Goal: Check status: Check status

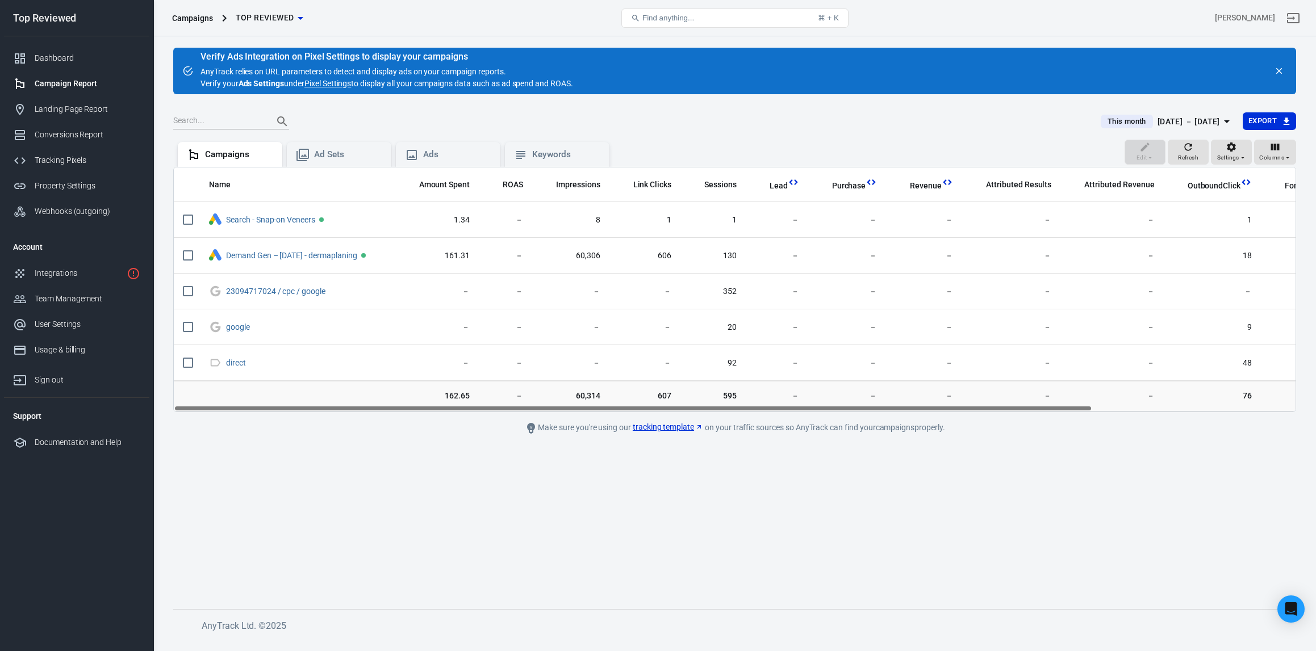
click at [1188, 164] on div "Edit Refresh Settings Columns" at bounding box center [1211, 153] width 172 height 27
click at [1185, 158] on span "Refresh" at bounding box center [1188, 158] width 20 height 10
click at [1171, 122] on div "[DATE] － [DATE]" at bounding box center [1189, 122] width 62 height 14
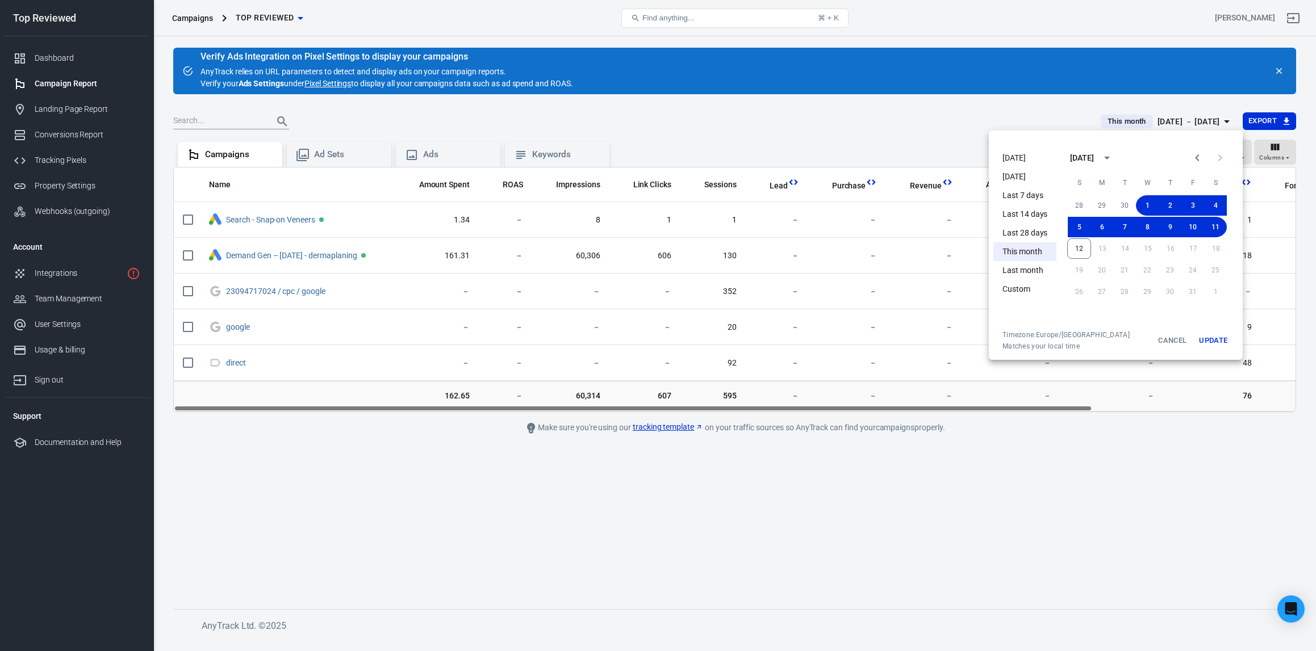
click at [1031, 249] on li "This month" at bounding box center [1024, 252] width 63 height 19
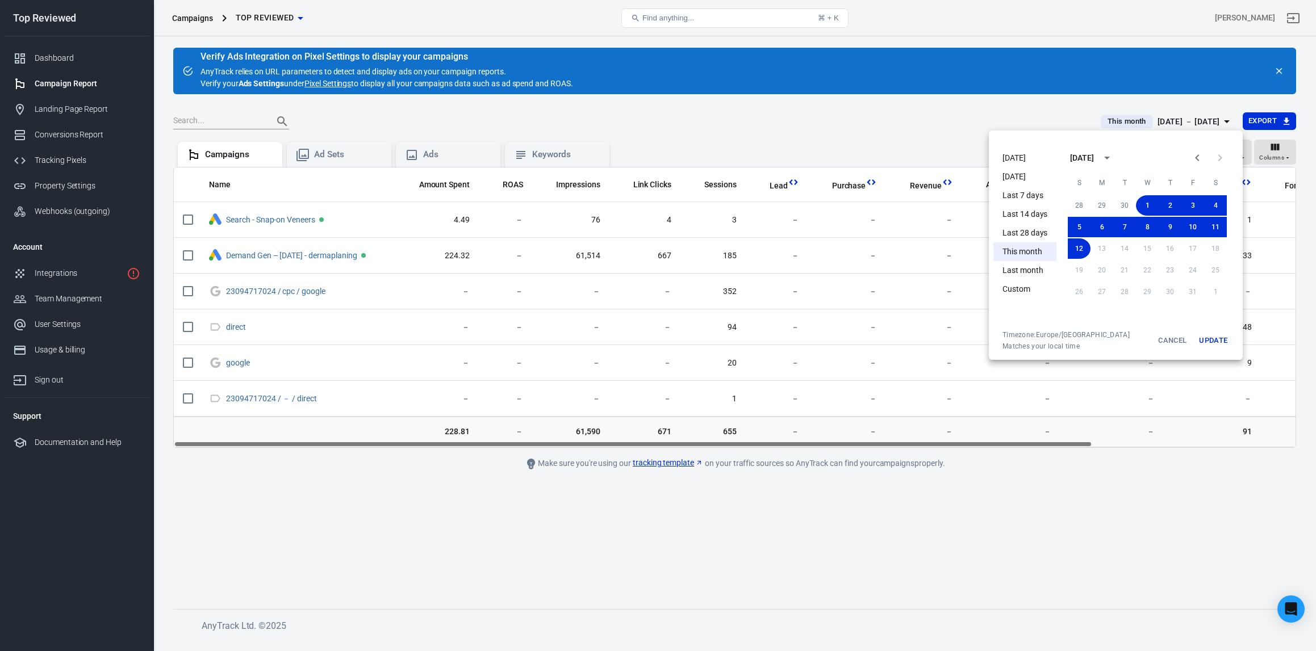
click at [866, 128] on div at bounding box center [658, 325] width 1316 height 651
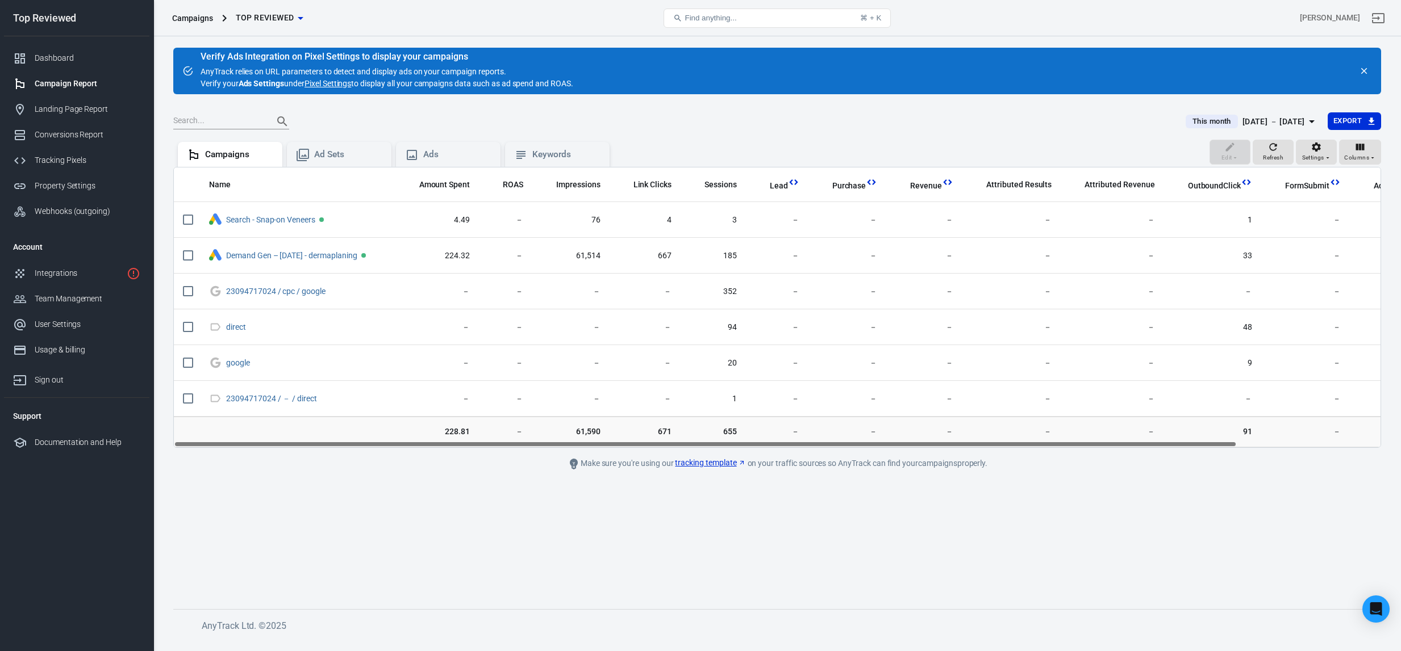
drag, startPoint x: 1142, startPoint y: 448, endPoint x: 962, endPoint y: 441, distance: 180.2
click at [959, 443] on div "Name Amount Spent ROAS Impressions Link Clicks Sessions Lead Purchase Revenue A…" at bounding box center [777, 308] width 1206 height 280
click at [76, 56] on div "Dashboard" at bounding box center [88, 58] width 106 height 12
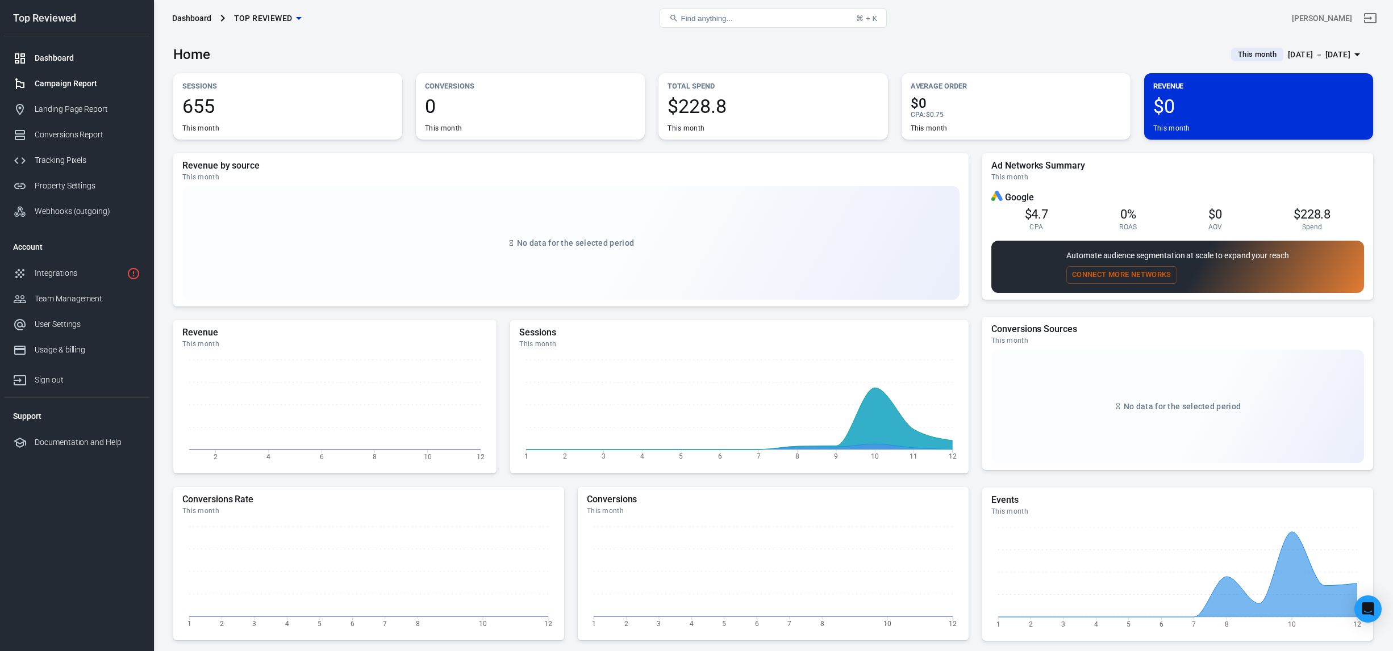
click at [64, 89] on div "Campaign Report" at bounding box center [88, 84] width 106 height 12
